Goal: Information Seeking & Learning: Understand process/instructions

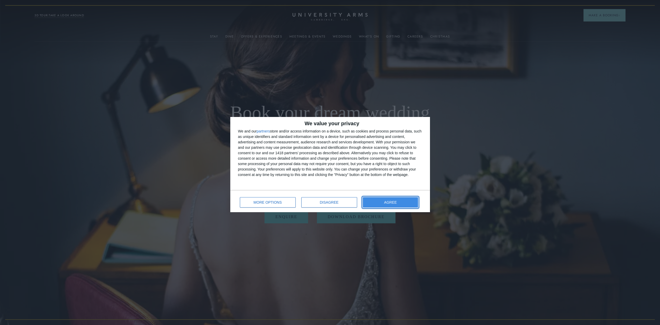
click at [393, 205] on button "AGREE" at bounding box center [390, 202] width 55 height 10
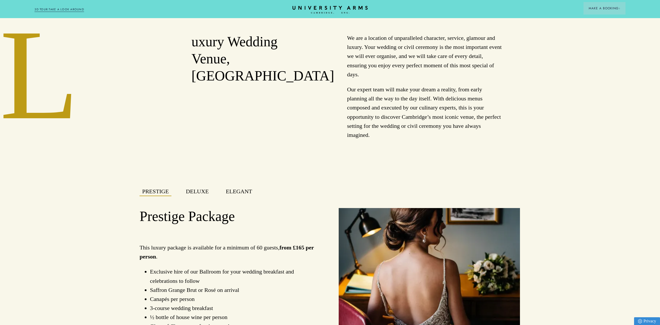
scroll to position [0, 0]
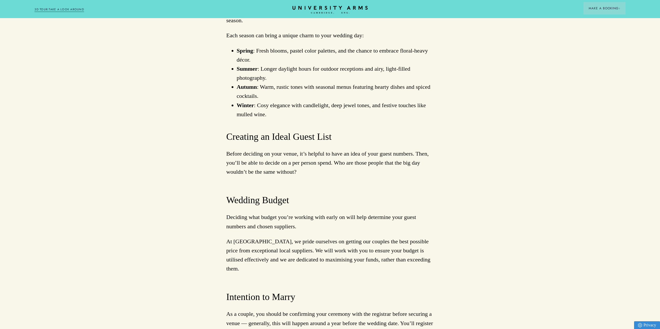
scroll to position [544, 0]
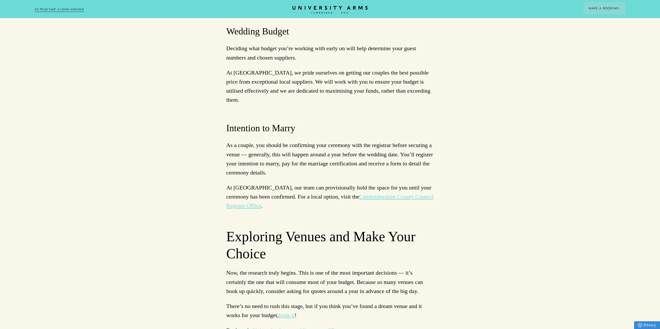
scroll to position [709, 0]
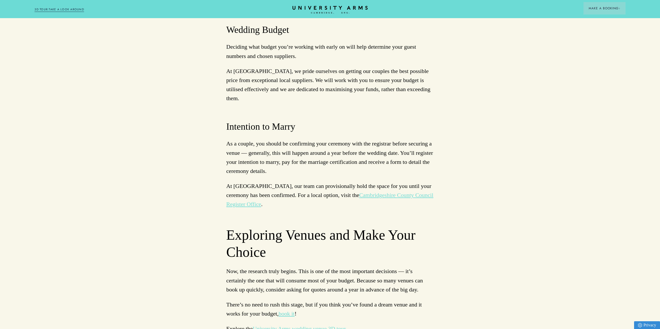
click at [244, 121] on h3 "Intention to Marry" at bounding box center [329, 127] width 207 height 12
